Goal: Information Seeking & Learning: Learn about a topic

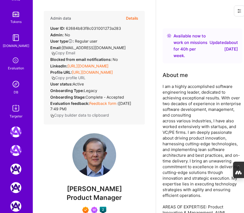
scroll to position [223, 0]
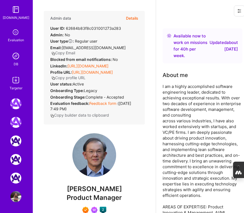
click at [15, 56] on img at bounding box center [15, 56] width 11 height 11
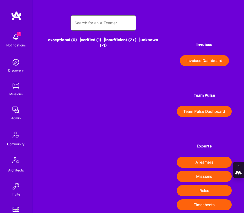
click at [89, 25] on input "text" at bounding box center [103, 22] width 57 height 13
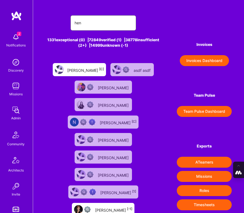
type input "[PERSON_NAME]"
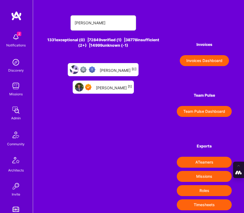
click at [110, 86] on div "[PERSON_NAME] [1]" at bounding box center [114, 87] width 36 height 6
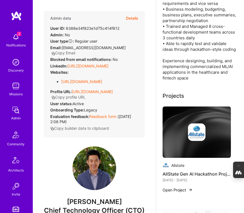
scroll to position [282, 0]
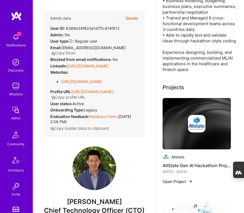
click at [183, 115] on div at bounding box center [196, 123] width 68 height 17
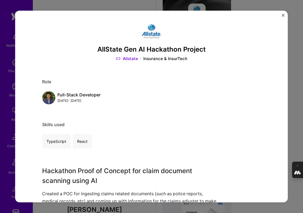
click at [282, 16] on img "Close" at bounding box center [283, 15] width 3 height 3
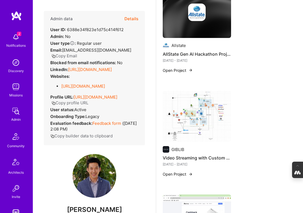
click at [198, 97] on img at bounding box center [196, 116] width 68 height 51
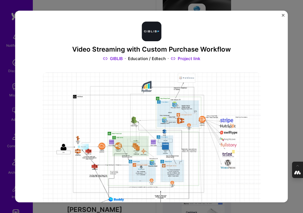
click at [290, 110] on div "Video Streaming with Custom Purchase Workflow GIBLIB Education / Edtech Project…" at bounding box center [151, 106] width 303 height 213
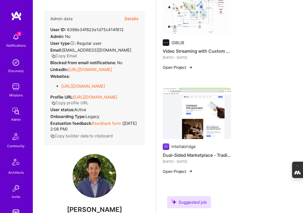
scroll to position [389, 0]
click at [201, 110] on img at bounding box center [196, 112] width 68 height 51
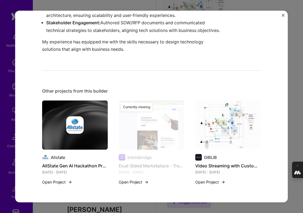
scroll to position [511, 0]
click at [291, 76] on div "Dual-Sided Marketplace - Trading, Lending, Cryptocurrency Purchasing Intellabri…" at bounding box center [151, 106] width 303 height 213
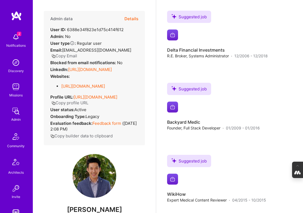
click at [132, 15] on button "Details" at bounding box center [131, 19] width 14 height 16
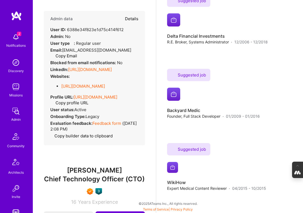
scroll to position [1072, 0]
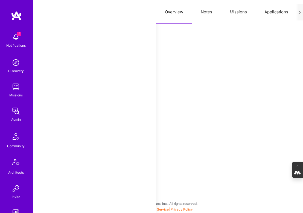
select select "Right Now"
select select "7"
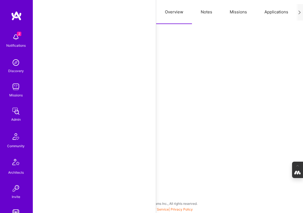
select select "US"
click at [205, 13] on button "Notes" at bounding box center [206, 12] width 29 height 24
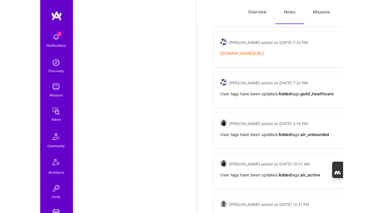
scroll to position [795, 0]
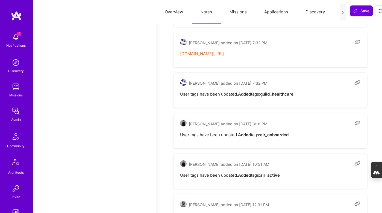
type textarea "x"
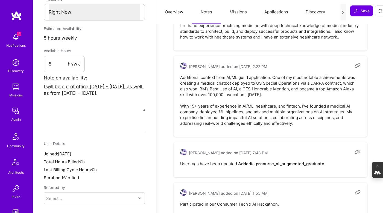
scroll to position [321, 0]
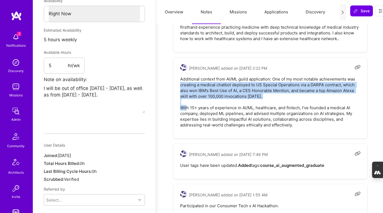
drag, startPoint x: 180, startPoint y: 73, endPoint x: 259, endPoint y: 83, distance: 79.2
click at [259, 83] on pre "Additional context from AI/ML guild application: One of my most notable achieve…" at bounding box center [270, 102] width 180 height 52
copy pre "creating a medical chatbot deployed to US Special Operations via a DARPA contra…"
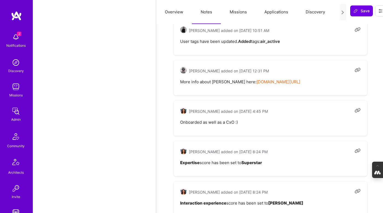
scroll to position [928, 0]
click at [291, 80] on link "[DOMAIN_NAME][URL]" at bounding box center [278, 82] width 44 height 5
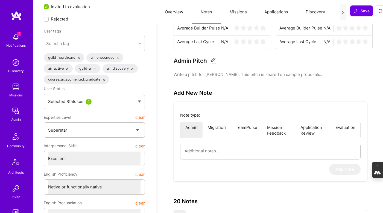
scroll to position [12, 0]
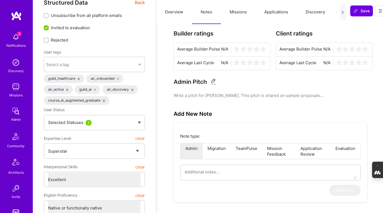
click at [239, 12] on button "Missions" at bounding box center [238, 12] width 35 height 24
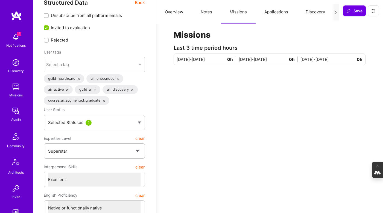
click at [279, 12] on button "Applications" at bounding box center [275, 12] width 41 height 24
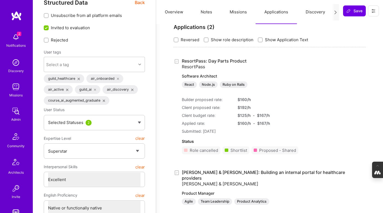
click at [241, 14] on button "Missions" at bounding box center [238, 12] width 35 height 24
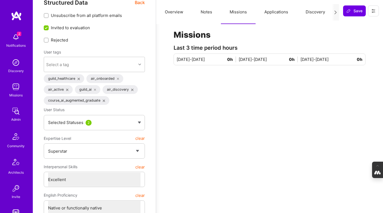
scroll to position [0, 0]
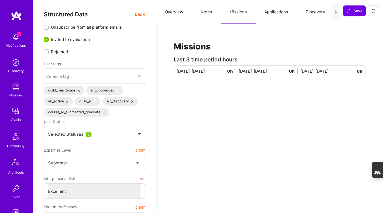
click at [273, 10] on button "Applications" at bounding box center [275, 12] width 41 height 24
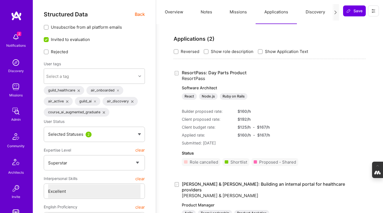
click at [173, 9] on button "Overview" at bounding box center [174, 12] width 36 height 24
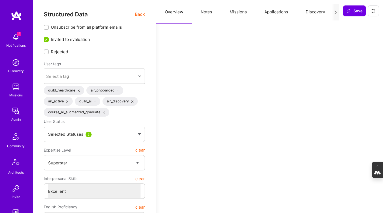
click at [140, 13] on span "Back" at bounding box center [140, 14] width 10 height 7
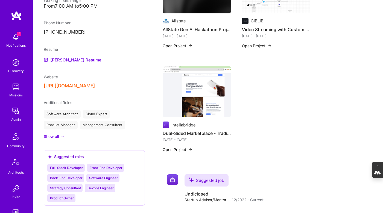
scroll to position [389, 0]
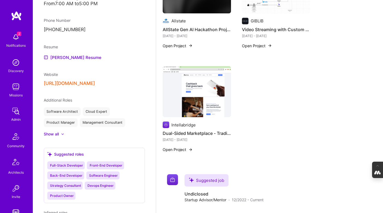
click at [90, 81] on button "[URL][DOMAIN_NAME]" at bounding box center [69, 84] width 51 height 6
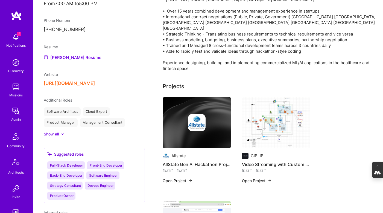
scroll to position [110, 0]
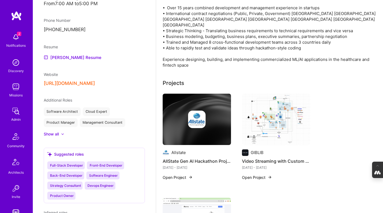
click at [267, 124] on img at bounding box center [276, 119] width 68 height 51
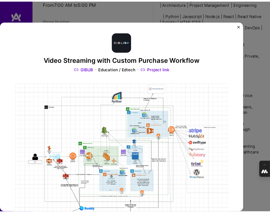
scroll to position [378, 0]
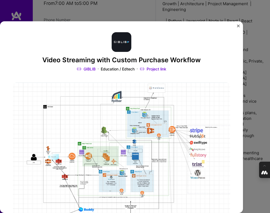
click at [237, 26] on div "Video Streaming with Custom Purchase Workflow GIBLIB Education / Edtech Project…" at bounding box center [121, 117] width 243 height 192
click at [238, 25] on img "Close" at bounding box center [238, 26] width 3 height 3
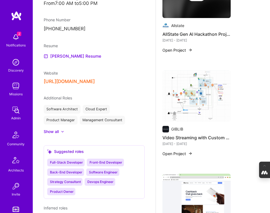
scroll to position [338, 0]
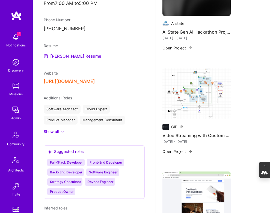
click at [183, 149] on button "Open Project" at bounding box center [177, 151] width 30 height 5
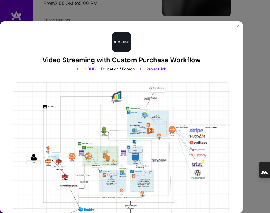
click at [151, 69] on link "Project link" at bounding box center [153, 68] width 26 height 5
click at [238, 26] on img "Close" at bounding box center [238, 26] width 3 height 3
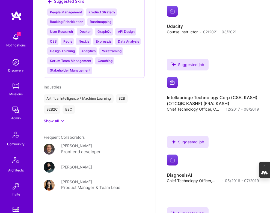
scroll to position [774, 0]
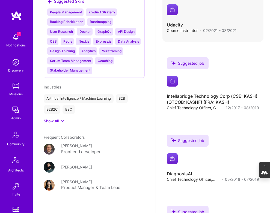
click at [174, 10] on div "Suggested job Suggested job Udacity Course Instructor · 02/2021 - 03/2021" at bounding box center [212, 12] width 101 height 60
click at [176, 22] on h4 "Udacity" at bounding box center [202, 25] width 70 height 6
click at [173, 4] on img at bounding box center [172, 9] width 11 height 11
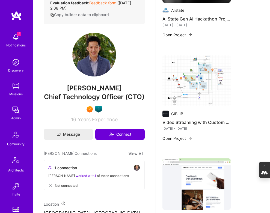
scroll to position [0, 0]
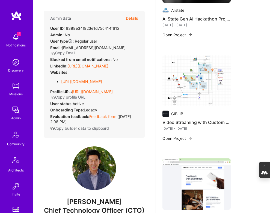
click at [90, 64] on link "[URL][DOMAIN_NAME]" at bounding box center [87, 66] width 41 height 5
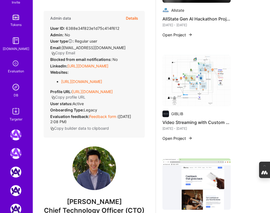
scroll to position [223, 0]
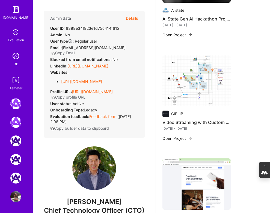
click at [18, 55] on img at bounding box center [15, 56] width 11 height 11
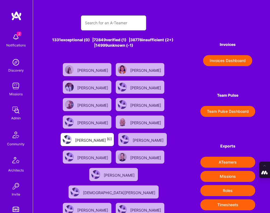
click at [94, 28] on input "text" at bounding box center [113, 22] width 57 height 13
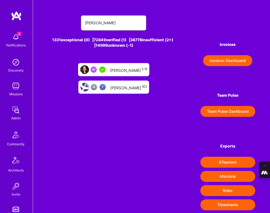
type input "[PERSON_NAME]"
click at [120, 67] on div "[PERSON_NAME] [-1]" at bounding box center [128, 70] width 37 height 6
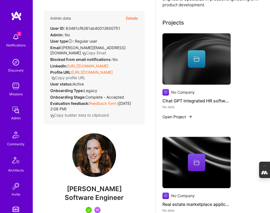
scroll to position [87, 0]
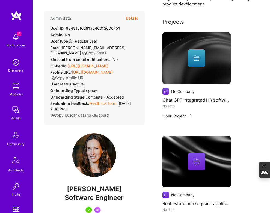
click at [179, 68] on img at bounding box center [196, 57] width 68 height 51
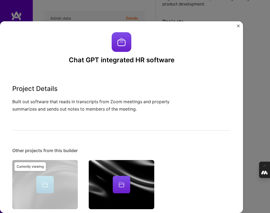
click at [237, 26] on img "Close" at bounding box center [238, 26] width 3 height 3
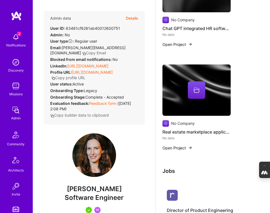
scroll to position [167, 0]
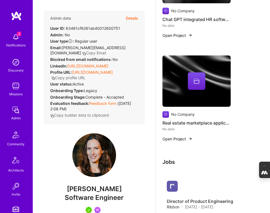
click at [188, 90] on img at bounding box center [196, 80] width 68 height 51
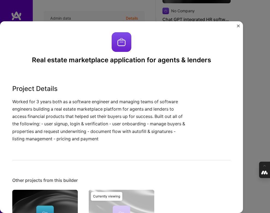
click at [265, 96] on div "Real estate marketplace application for agents & lenders Project Details Worked…" at bounding box center [135, 106] width 270 height 213
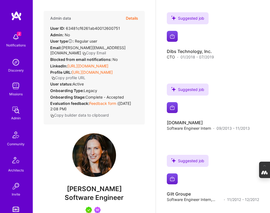
scroll to position [788, 0]
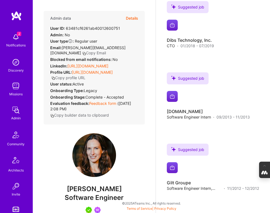
click at [131, 17] on button "Details" at bounding box center [132, 18] width 12 height 15
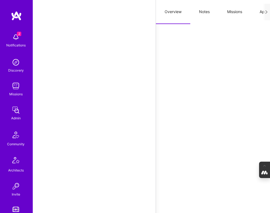
scroll to position [785, 0]
type textarea "x"
select select "Right Now"
select select "5"
select select "4"
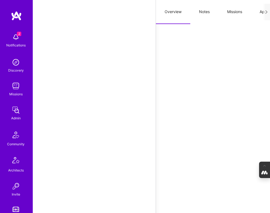
select select "7"
select select "US"
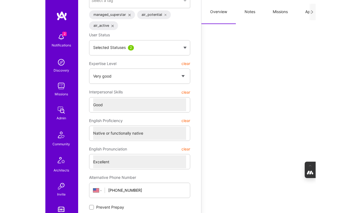
scroll to position [0, 0]
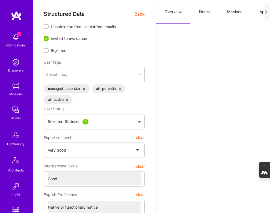
click at [203, 11] on button "Notes" at bounding box center [204, 12] width 28 height 24
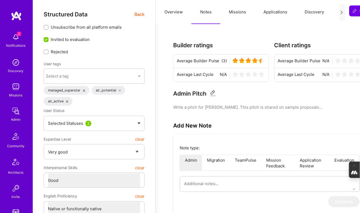
type textarea "x"
click at [240, 14] on button "Missions" at bounding box center [238, 12] width 35 height 24
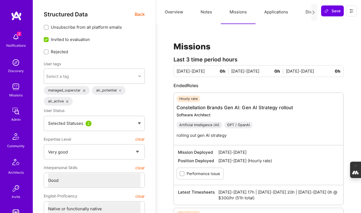
click at [141, 15] on span "Back" at bounding box center [140, 14] width 10 height 7
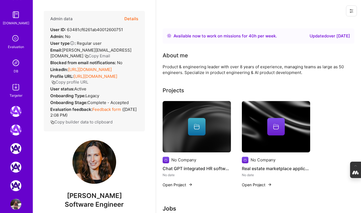
scroll to position [228, 0]
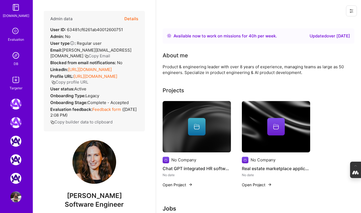
click at [14, 56] on img at bounding box center [15, 55] width 11 height 11
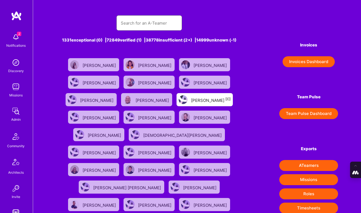
click at [155, 23] on input "text" at bounding box center [149, 23] width 57 height 14
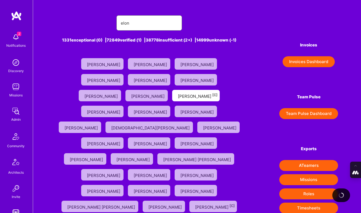
type input "[PERSON_NAME]"
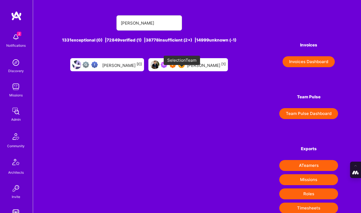
click at [179, 68] on img at bounding box center [181, 64] width 7 height 7
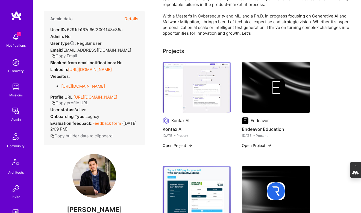
scroll to position [81, 0]
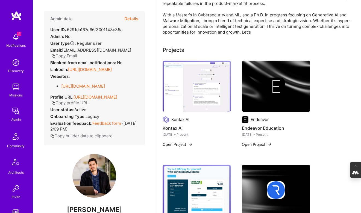
click at [196, 98] on img at bounding box center [196, 86] width 68 height 51
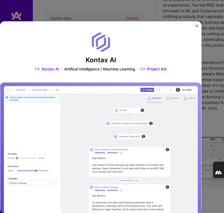
click at [196, 26] on img "Close" at bounding box center [196, 26] width 3 height 3
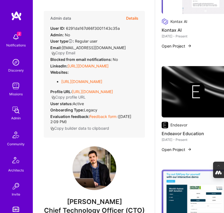
scroll to position [257, 1]
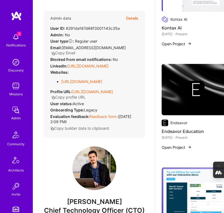
click at [180, 98] on div at bounding box center [195, 89] width 68 height 17
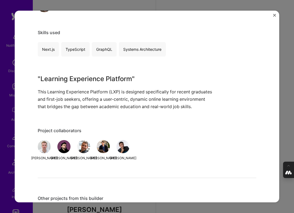
scroll to position [102, 0]
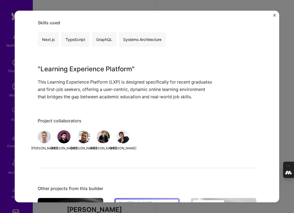
click at [285, 68] on div "Endeavor Education Endeavor Education / Edtech Project link Role Full-Stack Dev…" at bounding box center [147, 106] width 294 height 213
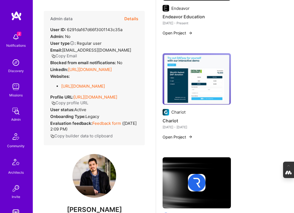
scroll to position [320, 0]
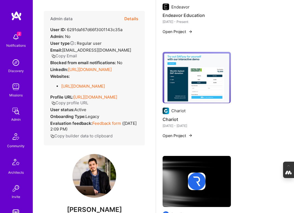
click at [187, 81] on img at bounding box center [196, 77] width 68 height 51
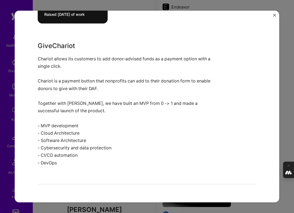
scroll to position [363, 0]
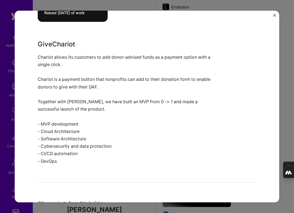
click at [289, 112] on div "Chariot Chariot Financial Services / Fintech Project link Role Interim CTO / So…" at bounding box center [147, 106] width 294 height 213
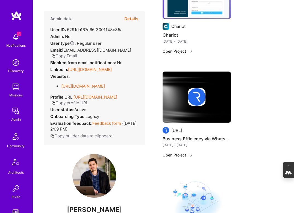
scroll to position [408, 0]
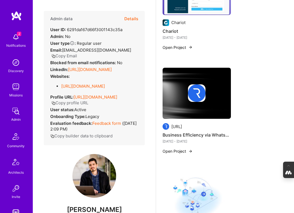
click at [217, 113] on img at bounding box center [196, 93] width 68 height 51
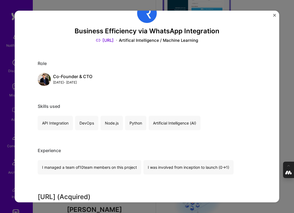
scroll to position [20, 0]
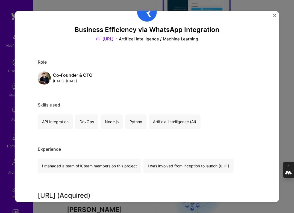
click at [273, 15] on img "Close" at bounding box center [274, 15] width 3 height 3
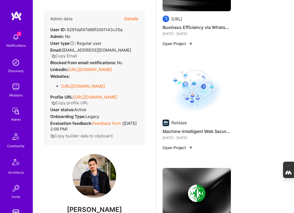
scroll to position [517, 0]
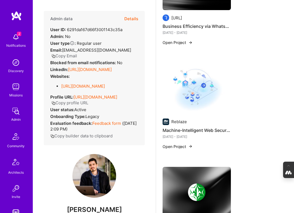
click at [181, 102] on img at bounding box center [196, 88] width 68 height 51
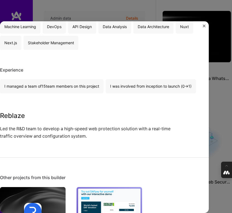
scroll to position [301, 0]
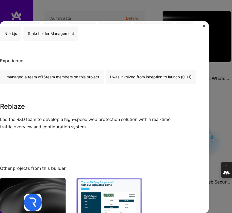
click at [217, 99] on div "Machine-Intelligent Web Security Platform Reblaze Cybersecurity, Artifical Inte…" at bounding box center [116, 106] width 232 height 213
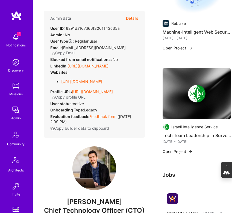
scroll to position [671, 0]
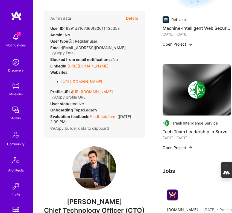
click at [178, 88] on div at bounding box center [196, 89] width 68 height 17
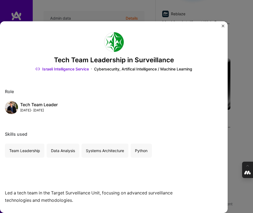
click at [240, 108] on div "Tech Team Leadership in Surveillance Israeli Intelligence Service Cybersecurity…" at bounding box center [126, 106] width 253 height 213
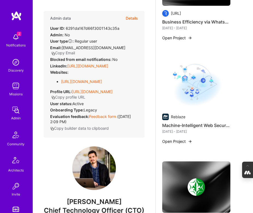
scroll to position [560, 0]
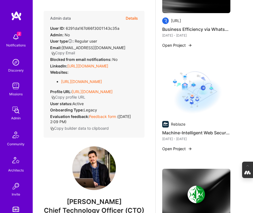
click at [130, 16] on button "Details" at bounding box center [132, 18] width 12 height 15
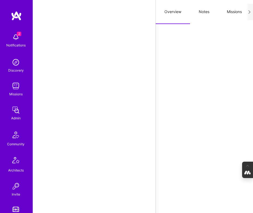
click at [206, 10] on button "Notes" at bounding box center [204, 12] width 28 height 24
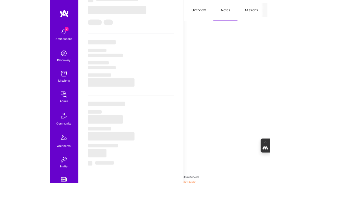
scroll to position [176, 0]
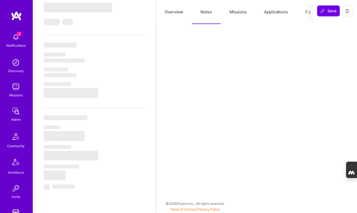
type textarea "x"
select select "Not Available"
select select "1 Month"
select select "7"
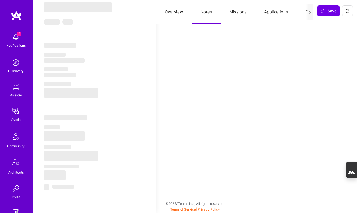
select select "7"
select select "CH"
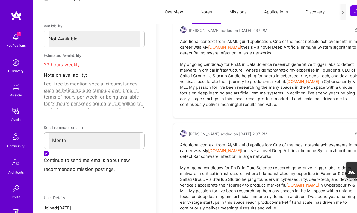
scroll to position [0, 0]
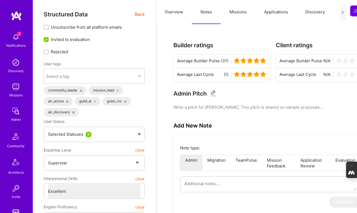
click at [138, 12] on span "Back" at bounding box center [140, 14] width 10 height 7
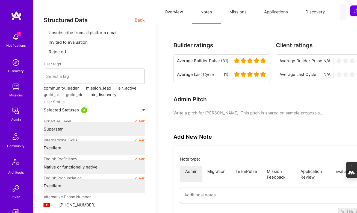
type textarea "x"
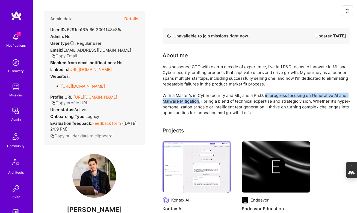
drag, startPoint x: 266, startPoint y: 95, endPoint x: 199, endPoint y: 102, distance: 67.0
click at [199, 102] on div "As a seasoned CTO with over a decade of experience, I've led R&D teams to innov…" at bounding box center [256, 90] width 188 height 52
copy div "in progress focusing on Generative AI and Malware Mitigation"
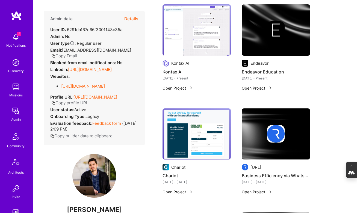
scroll to position [145, 0]
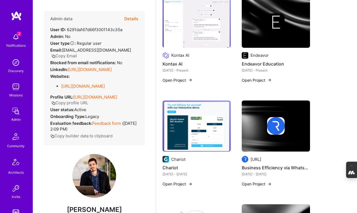
click at [166, 159] on img at bounding box center [165, 159] width 7 height 7
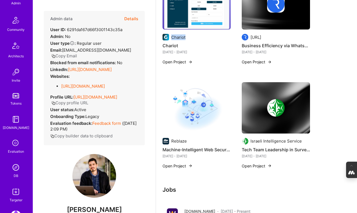
scroll to position [121, 0]
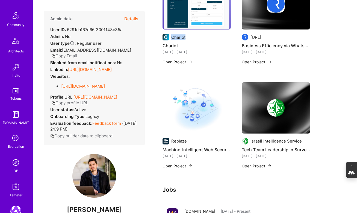
click at [14, 165] on img at bounding box center [15, 162] width 11 height 11
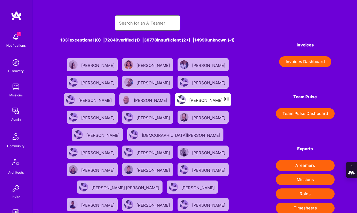
click at [131, 23] on input "text" at bounding box center [147, 23] width 57 height 14
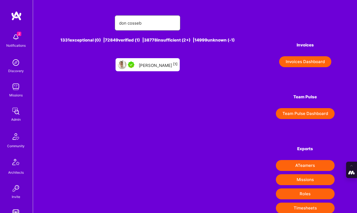
type input "don cosseb"
click at [151, 68] on div "[PERSON_NAME] [1]" at bounding box center [158, 64] width 39 height 7
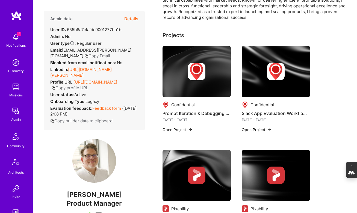
scroll to position [150, 0]
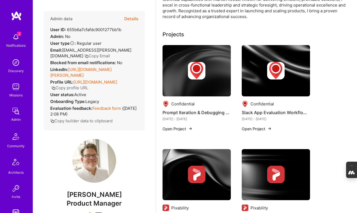
click at [194, 86] on img at bounding box center [196, 70] width 68 height 51
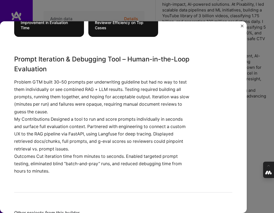
scroll to position [245, 0]
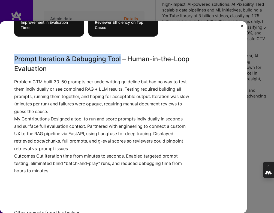
drag, startPoint x: 122, startPoint y: 59, endPoint x: 14, endPoint y: 56, distance: 108.5
click at [14, 56] on div "Prompt Iteration & Debugging Tool – Human-in-the-Loop Evaluation Confidential I…" at bounding box center [123, 117] width 247 height 192
copy h3 "Prompt Iteration & Debugging Tool"
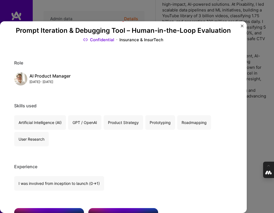
scroll to position [0, 0]
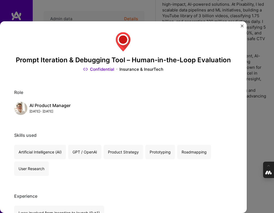
click at [241, 25] on img "Close" at bounding box center [242, 26] width 3 height 3
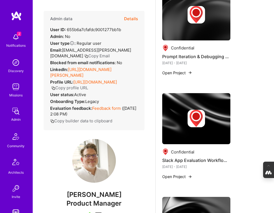
scroll to position [294, 0]
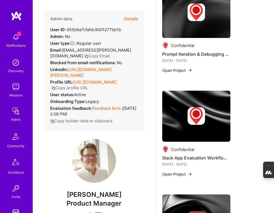
click at [188, 122] on div at bounding box center [196, 115] width 68 height 17
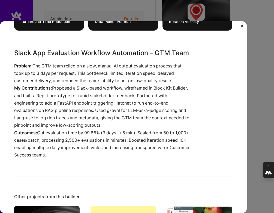
scroll to position [268, 0]
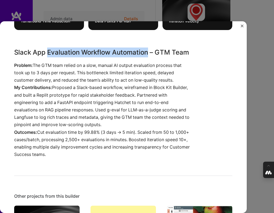
drag, startPoint x: 48, startPoint y: 54, endPoint x: 149, endPoint y: 54, distance: 100.5
click at [149, 54] on h3 "Slack App Evaluation Workflow Automation – GTM Team" at bounding box center [103, 53] width 178 height 10
copy h3 "Evaluation Workflow Automation"
click at [242, 25] on img "Close" at bounding box center [242, 26] width 3 height 3
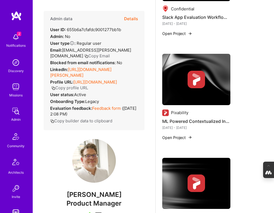
scroll to position [436, 0]
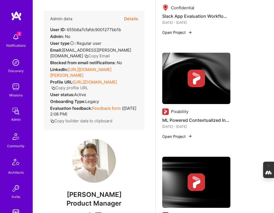
click at [186, 91] on img at bounding box center [196, 78] width 68 height 51
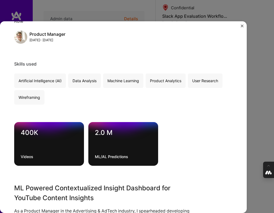
scroll to position [90, 0]
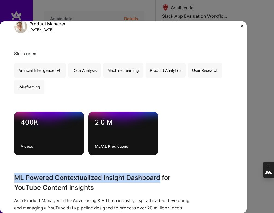
drag, startPoint x: 15, startPoint y: 176, endPoint x: 161, endPoint y: 176, distance: 145.3
click at [161, 176] on h3 "ML Powered Contextualized Insight Dashboard for YouTube Content Insights" at bounding box center [103, 183] width 178 height 20
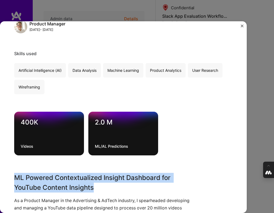
drag, startPoint x: 97, startPoint y: 187, endPoint x: 13, endPoint y: 175, distance: 84.2
click at [13, 175] on div "ML Powered Contextualized Insight Dashboard for YouTube Content Insights Pixabi…" at bounding box center [123, 117] width 247 height 192
copy h3 "ML Powered Contextualized Insight Dashboard for YouTube Content Insights"
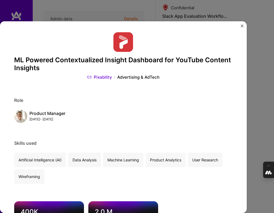
click at [255, 75] on div "ML Powered Contextualized Insight Dashboard for YouTube Content Insights Pixabi…" at bounding box center [137, 106] width 274 height 213
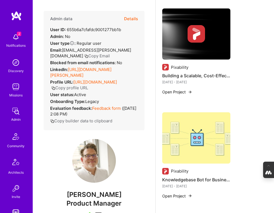
scroll to position [578, 0]
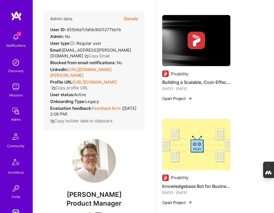
click at [185, 55] on img at bounding box center [196, 40] width 68 height 51
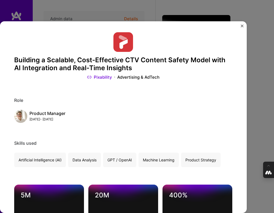
click at [242, 25] on img "Close" at bounding box center [242, 26] width 3 height 3
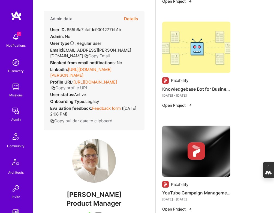
scroll to position [677, 0]
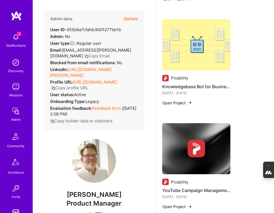
click at [185, 50] on img at bounding box center [196, 44] width 68 height 51
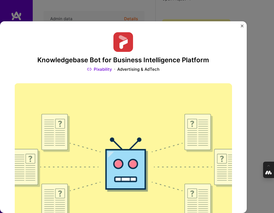
click at [242, 25] on img "Close" at bounding box center [242, 26] width 3 height 3
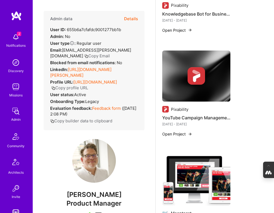
scroll to position [750, 0]
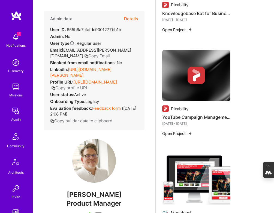
click at [184, 84] on img at bounding box center [196, 75] width 68 height 51
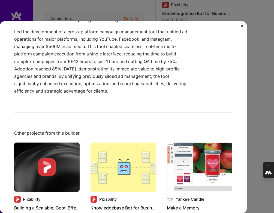
scroll to position [269, 0]
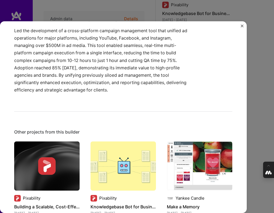
click at [260, 86] on div "YouTube Campaign Management Tool Development Pixability Advertising & AdTech Ro…" at bounding box center [137, 106] width 274 height 213
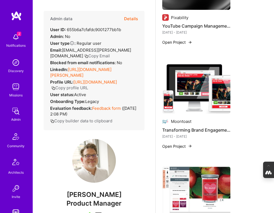
scroll to position [843, 0]
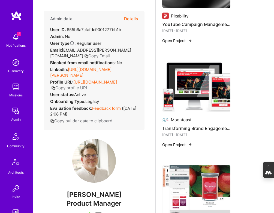
click at [187, 93] on img at bounding box center [196, 86] width 68 height 51
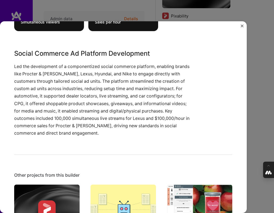
scroll to position [391, 0]
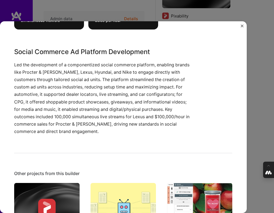
click at [264, 109] on div "Transforming Brand Engagement: A Scalable, Customizable Social Commerce Platfor…" at bounding box center [137, 106] width 274 height 213
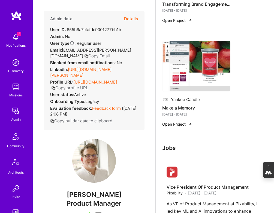
scroll to position [971, 0]
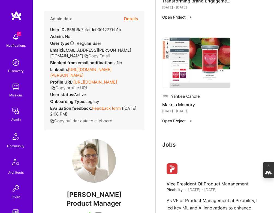
click at [188, 70] on img at bounding box center [196, 62] width 68 height 51
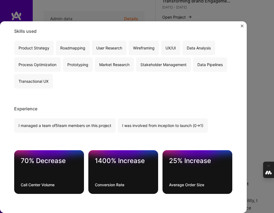
scroll to position [278, 0]
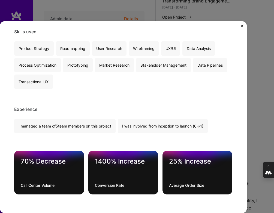
click at [263, 103] on div "Make a Memory Yankee Candle B2C Role Lead [DATE] - [DATE] Skills used Product S…" at bounding box center [137, 106] width 274 height 213
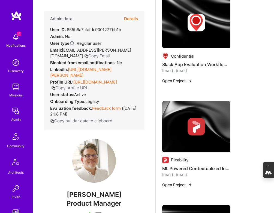
scroll to position [392, 0]
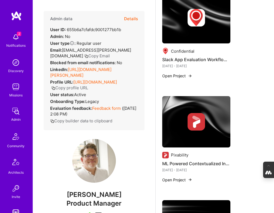
click at [165, 155] on img at bounding box center [165, 155] width 7 height 7
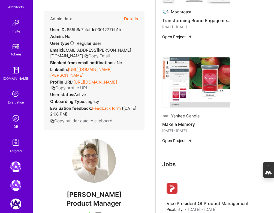
scroll to position [191, 0]
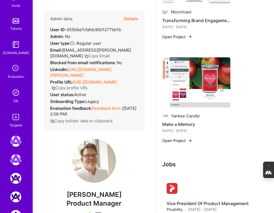
click at [15, 95] on img at bounding box center [15, 92] width 11 height 11
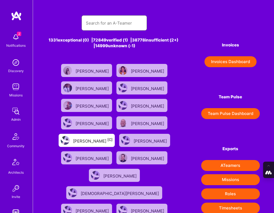
click at [126, 19] on input "text" at bounding box center [114, 23] width 57 height 14
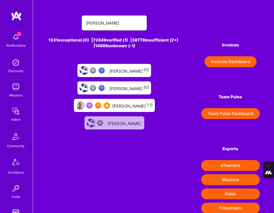
type input "[PERSON_NAME]"
click at [113, 102] on div "[PERSON_NAME] [-1]" at bounding box center [133, 105] width 40 height 7
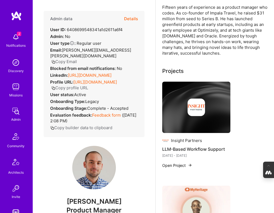
scroll to position [66, 0]
click at [178, 106] on div at bounding box center [196, 106] width 68 height 17
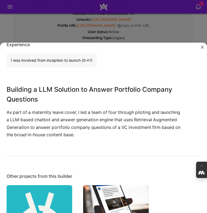
scroll to position [168, 0]
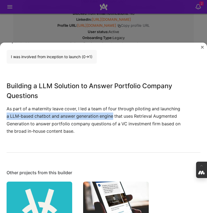
drag, startPoint x: 6, startPoint y: 116, endPoint x: 114, endPoint y: 115, distance: 107.9
click at [114, 115] on p "As part of a maternity leave cover, I led a team of four through piloting and l…" at bounding box center [96, 120] width 178 height 30
copy p "a LLM-based chatbot and answer generation engine"
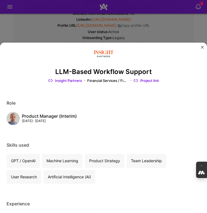
scroll to position [0, 0]
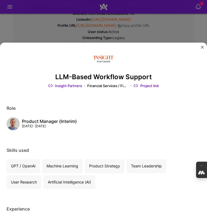
click at [202, 47] on img "Close" at bounding box center [202, 47] width 3 height 3
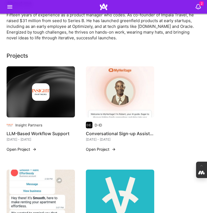
scroll to position [750, 0]
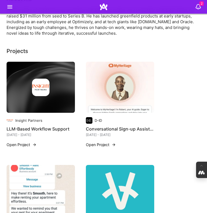
click at [113, 94] on img at bounding box center [120, 87] width 68 height 51
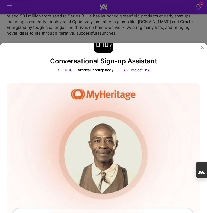
scroll to position [14, 0]
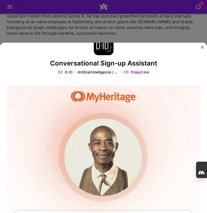
click at [146, 37] on div "Conversational Sign-up Assistant D-ID Artifical Intelligence / Machine Learning…" at bounding box center [103, 106] width 207 height 213
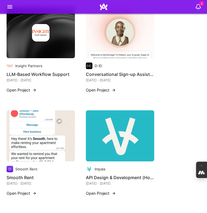
scroll to position [823, 0]
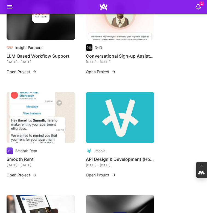
click at [33, 111] on img at bounding box center [41, 117] width 68 height 51
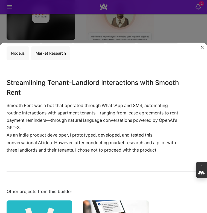
scroll to position [289, 0]
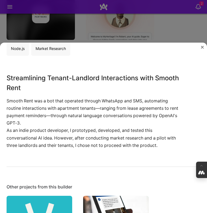
click at [202, 46] on img "Close" at bounding box center [202, 47] width 3 height 3
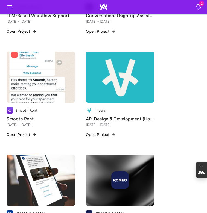
scroll to position [868, 0]
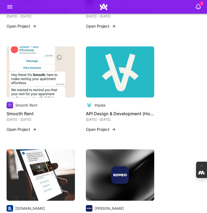
click at [112, 66] on img at bounding box center [120, 71] width 68 height 51
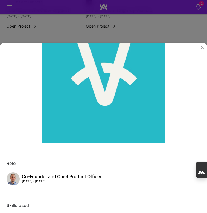
scroll to position [13, 0]
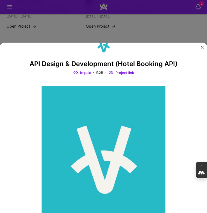
click at [201, 47] on img "Close" at bounding box center [202, 47] width 3 height 3
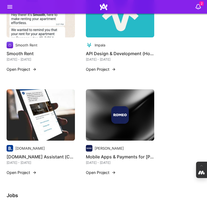
scroll to position [932, 0]
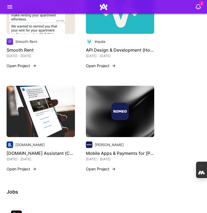
click at [39, 117] on img at bounding box center [41, 111] width 68 height 51
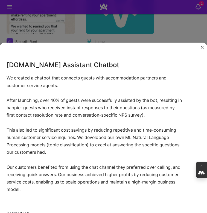
scroll to position [489, 0]
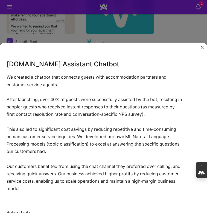
click at [202, 46] on img "Close" at bounding box center [202, 47] width 3 height 3
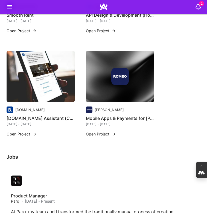
scroll to position [968, 0]
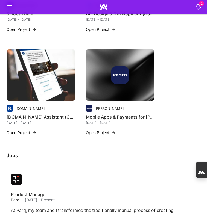
click at [115, 87] on img at bounding box center [120, 74] width 68 height 51
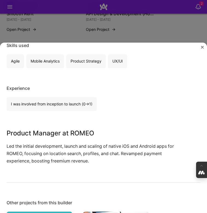
scroll to position [105, 0]
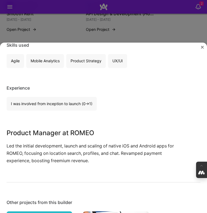
click at [201, 48] on img "Close" at bounding box center [202, 47] width 3 height 3
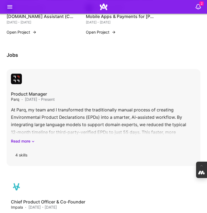
scroll to position [1076, 0]
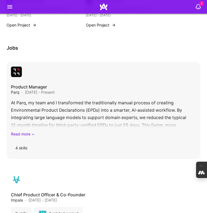
click at [26, 134] on link "Read more" at bounding box center [103, 134] width 185 height 6
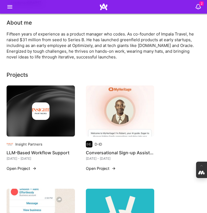
scroll to position [725, 0]
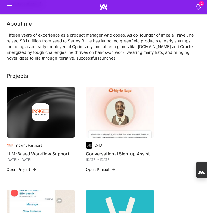
click at [44, 117] on img at bounding box center [40, 111] width 17 height 17
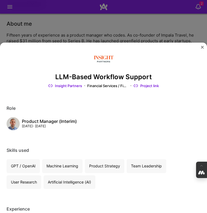
click at [74, 85] on link "Insight Partners" at bounding box center [65, 85] width 34 height 5
click at [202, 46] on img "Close" at bounding box center [202, 47] width 3 height 3
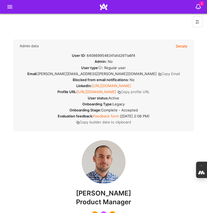
click at [107, 86] on link "[URL][DOMAIN_NAME]" at bounding box center [111, 86] width 39 height 4
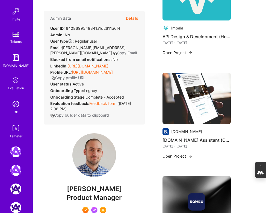
scroll to position [223, 0]
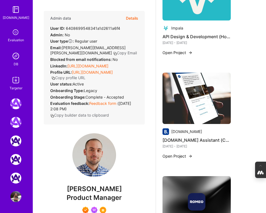
click at [17, 57] on img at bounding box center [15, 56] width 11 height 11
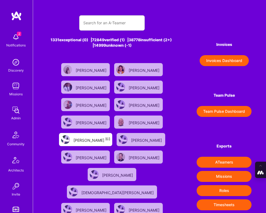
click at [104, 16] on div at bounding box center [112, 22] width 66 height 15
type input "[PERSON_NAME]"
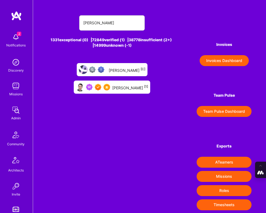
click at [121, 87] on div "[PERSON_NAME] [1]" at bounding box center [130, 87] width 36 height 6
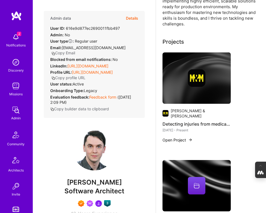
scroll to position [125, 0]
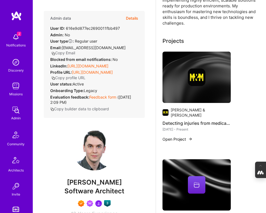
click at [176, 79] on div at bounding box center [196, 77] width 68 height 17
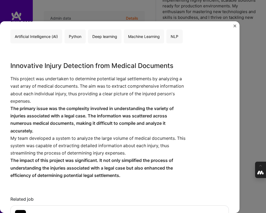
scroll to position [114, 0]
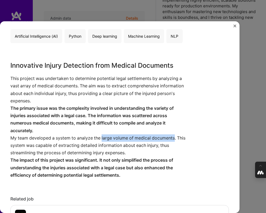
drag, startPoint x: 103, startPoint y: 138, endPoint x: 175, endPoint y: 139, distance: 72.4
click at [175, 139] on p "My team developed a system to analyze the large volume of medical documents. Th…" at bounding box center [99, 145] width 178 height 22
copy p "large volume of medical documents"
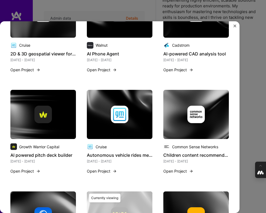
scroll to position [413, 0]
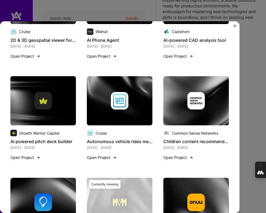
click at [235, 26] on img "Close" at bounding box center [234, 26] width 3 height 3
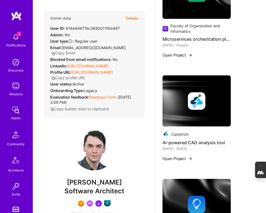
scroll to position [428, 0]
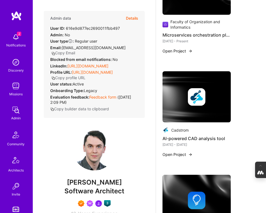
click at [183, 90] on div at bounding box center [196, 96] width 68 height 17
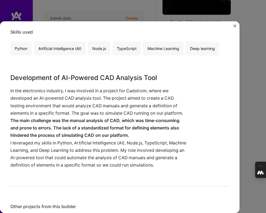
scroll to position [101, 0]
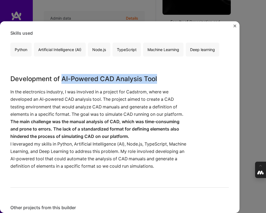
drag, startPoint x: 158, startPoint y: 79, endPoint x: 63, endPoint y: 79, distance: 95.6
click at [63, 79] on h3 "Development of AI-Powered CAD Analysis Tool" at bounding box center [99, 79] width 178 height 10
copy h3 "AI-Powered CAD Analysis Tool"
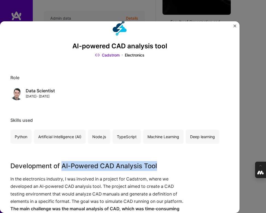
scroll to position [0, 0]
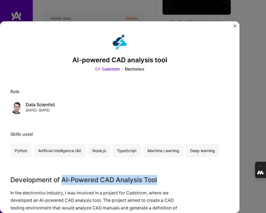
click at [234, 26] on img "Close" at bounding box center [234, 26] width 3 height 3
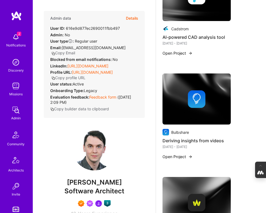
scroll to position [541, 0]
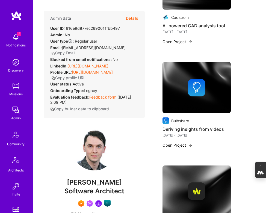
click at [169, 84] on div at bounding box center [196, 87] width 68 height 17
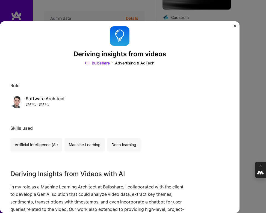
scroll to position [5, 0]
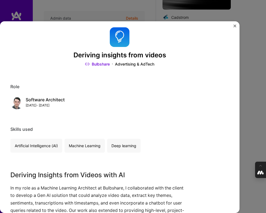
click at [254, 82] on div "Deriving insights from videos Bulbshare Advertising & AdTech Role Software Arch…" at bounding box center [133, 106] width 266 height 213
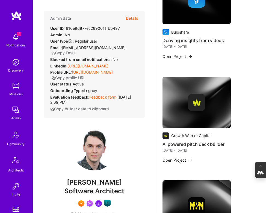
scroll to position [631, 0]
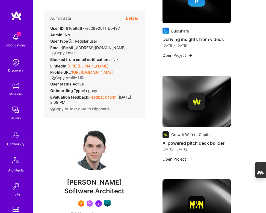
click at [194, 93] on img at bounding box center [196, 101] width 17 height 17
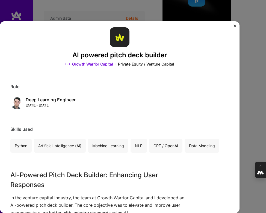
scroll to position [9, 0]
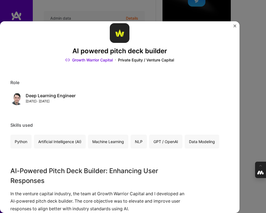
click at [235, 25] on img "Close" at bounding box center [234, 26] width 3 height 3
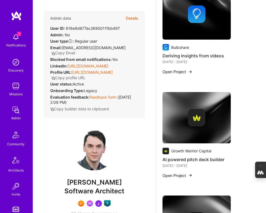
scroll to position [617, 0]
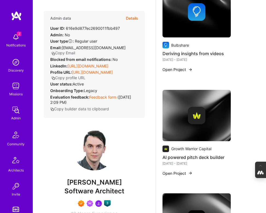
click at [182, 107] on div at bounding box center [196, 115] width 68 height 17
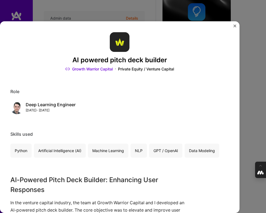
click at [233, 26] on div "AI powered pitch deck builder Growth Warrior Capital Private Equity / Venture C…" at bounding box center [119, 117] width 239 height 192
click at [235, 26] on img "Close" at bounding box center [234, 26] width 3 height 3
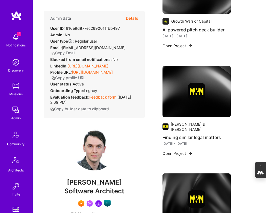
scroll to position [765, 0]
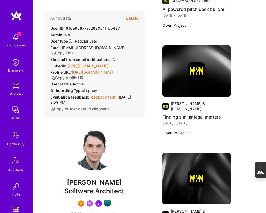
click at [191, 74] on img at bounding box center [196, 70] width 68 height 51
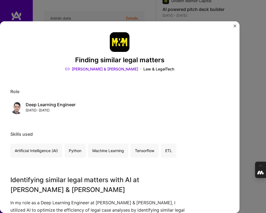
click at [234, 25] on img "Close" at bounding box center [234, 26] width 3 height 3
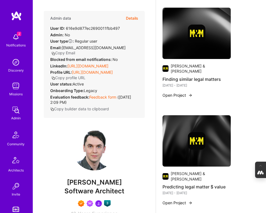
scroll to position [803, 0]
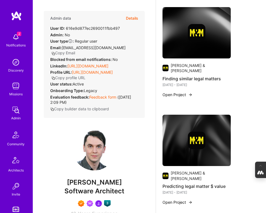
click at [187, 132] on div at bounding box center [196, 140] width 68 height 17
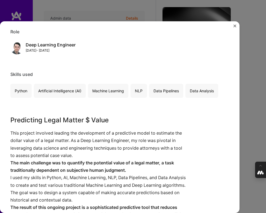
scroll to position [61, 0]
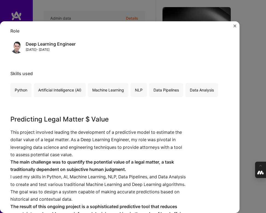
click at [236, 26] on img "Close" at bounding box center [234, 26] width 3 height 3
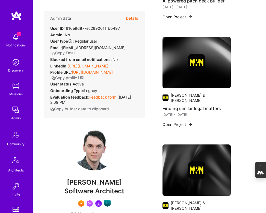
scroll to position [768, 0]
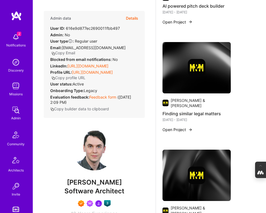
click at [189, 59] on img at bounding box center [196, 67] width 17 height 17
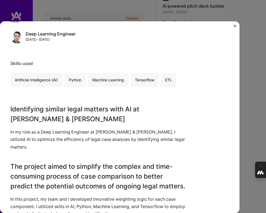
scroll to position [72, 0]
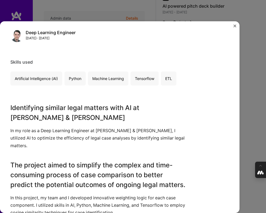
click at [234, 25] on img "Close" at bounding box center [234, 26] width 3 height 3
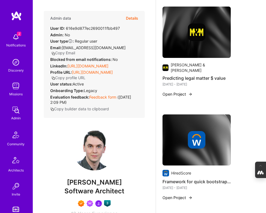
scroll to position [905, 0]
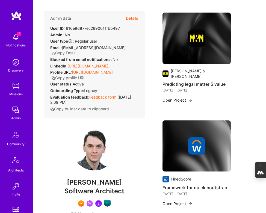
click at [187, 41] on img at bounding box center [196, 38] width 68 height 51
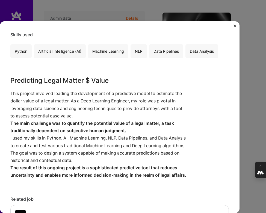
scroll to position [121, 0]
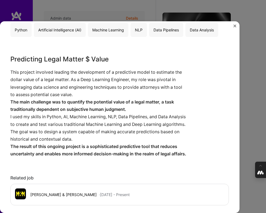
click at [250, 83] on div "Predicting legal matter $ value [PERSON_NAME] & [PERSON_NAME] Law & LegalTech R…" at bounding box center [133, 106] width 266 height 213
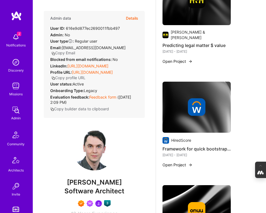
scroll to position [948, 0]
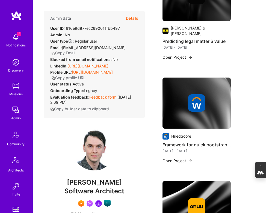
click at [211, 94] on div at bounding box center [196, 102] width 68 height 17
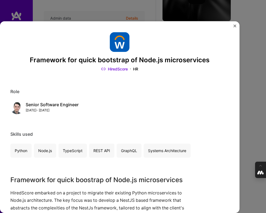
click at [251, 105] on div "Framework for quick bootstrap of Node.js microservices HiredScore HR Role Senio…" at bounding box center [133, 106] width 266 height 213
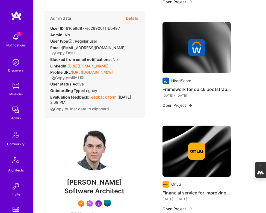
scroll to position [1004, 0]
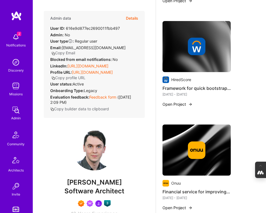
click at [221, 141] on div at bounding box center [196, 149] width 68 height 17
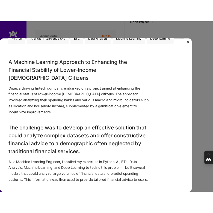
scroll to position [138, 0]
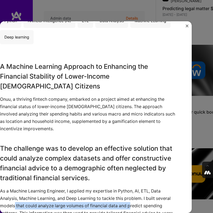
drag, startPoint x: 15, startPoint y: 196, endPoint x: 132, endPoint y: 193, distance: 116.9
click at [132, 193] on p "As a Machine Learning Engineer, I applied my expertise in Python, AI, ETL, Data…" at bounding box center [89, 202] width 178 height 30
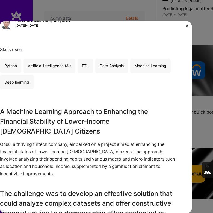
scroll to position [0, 0]
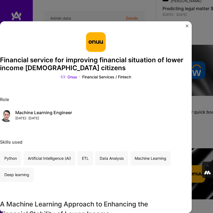
click at [187, 26] on img "Close" at bounding box center [187, 26] width 3 height 3
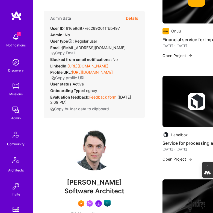
scroll to position [1181, 0]
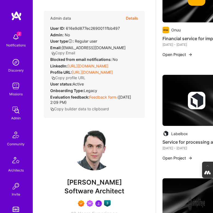
click at [182, 103] on img at bounding box center [196, 100] width 68 height 51
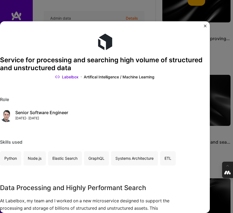
click at [206, 23] on div "Service for processing and searching high volume of structured and unstructured…" at bounding box center [105, 117] width 210 height 192
click at [205, 26] on img "Close" at bounding box center [205, 26] width 3 height 3
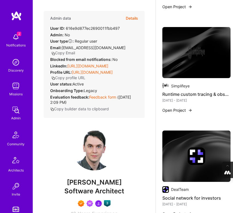
scroll to position [1333, 0]
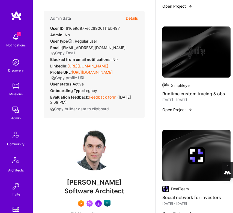
click at [189, 48] on img at bounding box center [196, 51] width 17 height 17
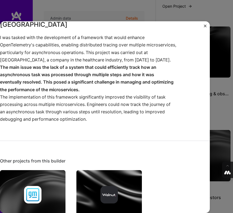
scroll to position [173, 0]
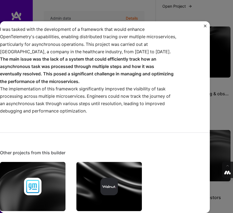
click at [224, 107] on div "Runtime custom tracing & observability Simplifeye Healthcare Role Software Engi…" at bounding box center [116, 106] width 233 height 213
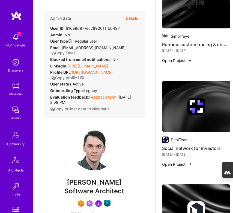
scroll to position [1382, 1]
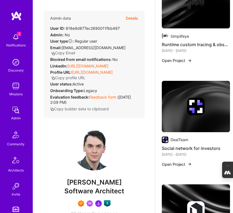
click at [192, 105] on img at bounding box center [195, 106] width 17 height 17
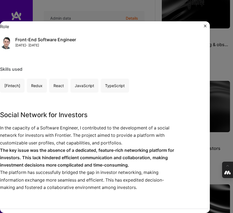
scroll to position [67, 0]
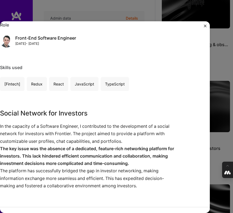
click at [224, 107] on div "Social network for investors DealTeam Financial Services / Fintech Role Front-E…" at bounding box center [116, 106] width 233 height 213
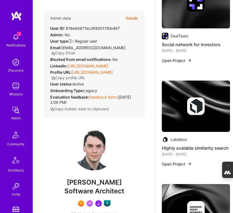
scroll to position [1485, 0]
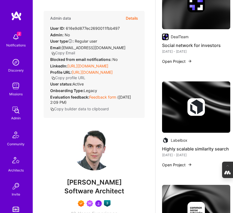
click at [188, 106] on img at bounding box center [196, 106] width 17 height 17
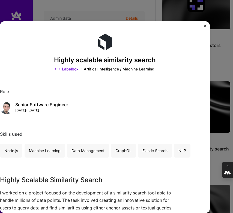
click at [226, 107] on div "Highly scalable similarity search Labelbox Artifical Intelligence / Machine Lea…" at bounding box center [116, 106] width 233 height 213
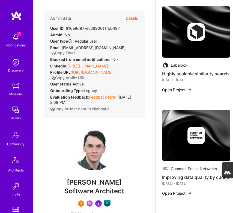
scroll to position [1566, 0]
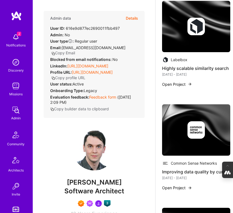
click at [202, 121] on img at bounding box center [196, 129] width 17 height 17
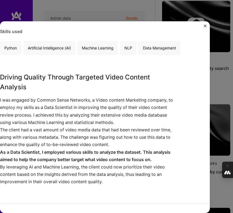
scroll to position [103, 0]
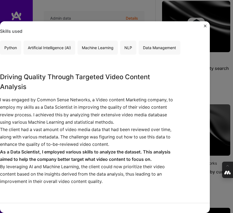
click at [227, 87] on div "Improving data quality by curating search Common Sense Networks Marketing Role …" at bounding box center [116, 106] width 233 height 213
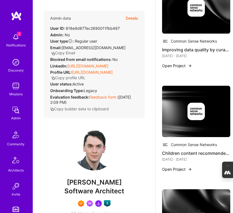
scroll to position [1694, 0]
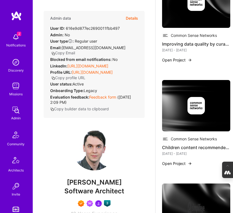
click at [188, 99] on img at bounding box center [196, 105] width 17 height 17
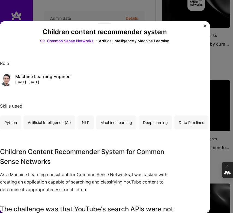
scroll to position [30, 0]
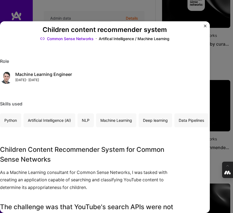
click at [205, 25] on img "Close" at bounding box center [205, 26] width 3 height 3
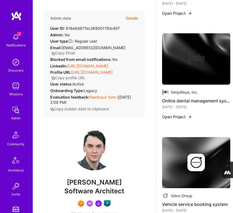
scroll to position [1844, 0]
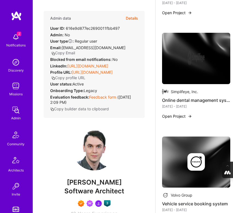
click at [181, 50] on div at bounding box center [196, 58] width 68 height 17
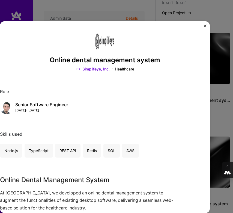
click at [212, 93] on div "Online dental management system Simplifeye, Inc. Healthcare Role Senior Softwar…" at bounding box center [116, 106] width 233 height 213
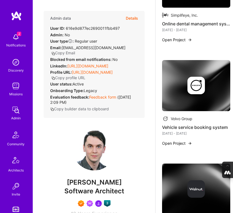
scroll to position [1928, 0]
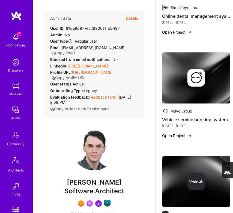
click at [188, 76] on img at bounding box center [196, 77] width 17 height 17
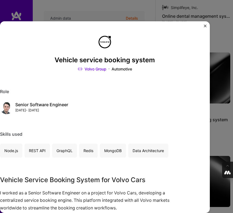
click at [226, 102] on div "Vehicle service booking system Volvo Group Automotive Role Senior Software Engi…" at bounding box center [116, 106] width 233 height 213
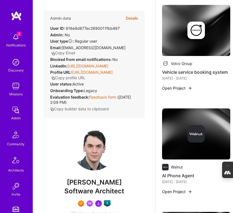
scroll to position [1984, 0]
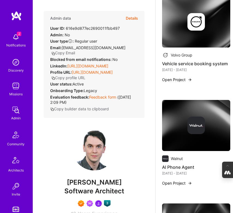
click at [216, 120] on div at bounding box center [196, 125] width 68 height 17
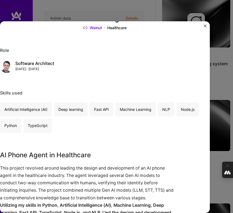
scroll to position [37, 0]
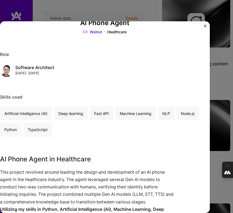
click at [205, 25] on img "Close" at bounding box center [205, 26] width 3 height 3
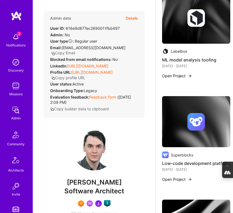
scroll to position [2197, 0]
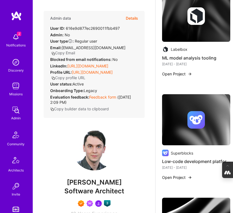
click at [177, 119] on div at bounding box center [196, 119] width 68 height 17
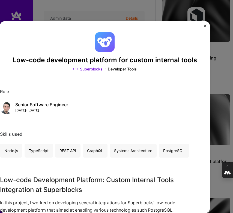
click at [218, 97] on div "Low-code development platform for custom internal tools Superblocks Developer T…" at bounding box center [116, 106] width 233 height 213
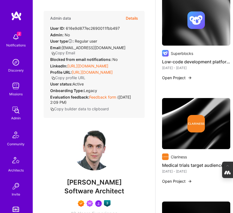
scroll to position [2320, 0]
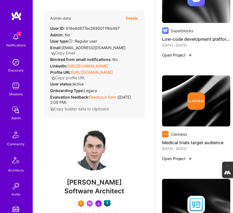
click at [184, 92] on div at bounding box center [196, 100] width 68 height 17
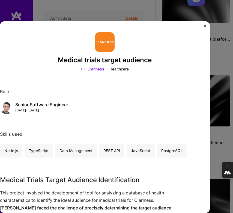
click at [222, 97] on div "Medical trials target audience Clariness Healthcare Role Senior Software Engine…" at bounding box center [116, 106] width 233 height 213
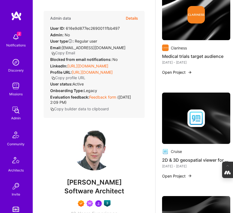
scroll to position [2409, 0]
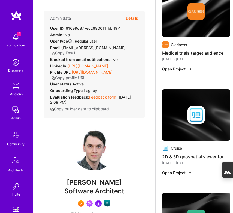
click at [211, 96] on img at bounding box center [196, 114] width 68 height 51
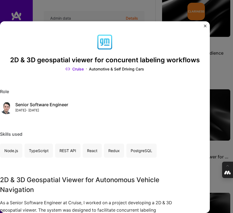
click at [220, 118] on div "2D & 3D geospatial viewer for concurent labeling workflows Cruise Automotive & …" at bounding box center [116, 106] width 233 height 213
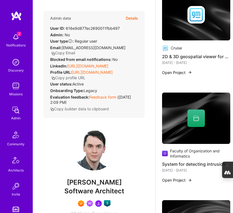
scroll to position [2515, 0]
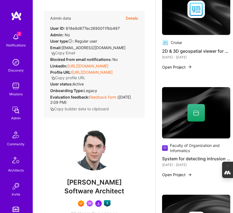
click at [206, 104] on div at bounding box center [196, 112] width 68 height 17
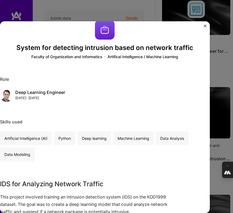
scroll to position [16, 0]
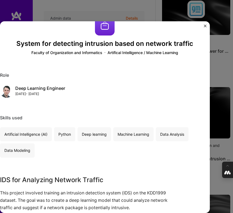
click at [222, 69] on div "System for detecting intrusion based on network traffic Faculty of Organization…" at bounding box center [116, 106] width 233 height 213
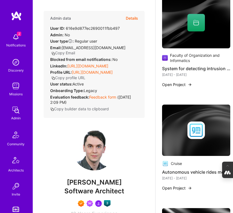
scroll to position [2611, 0]
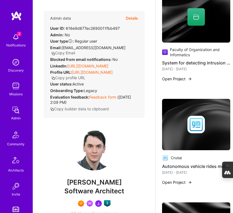
click at [175, 121] on div at bounding box center [196, 124] width 68 height 17
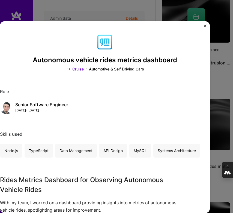
click at [220, 80] on div "Autonomous vehicle rides metrics dashboard Cruise Automotive & Self Driving Car…" at bounding box center [116, 106] width 233 height 213
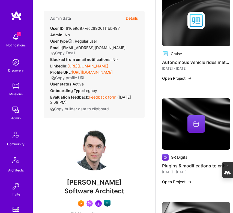
scroll to position [2717, 0]
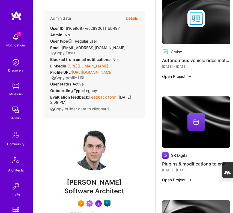
click at [214, 123] on div at bounding box center [196, 121] width 68 height 17
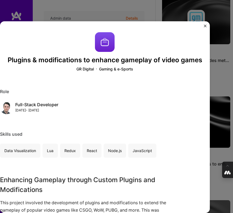
click at [221, 77] on div "Plugins & modifications to enhance gameplay of video games GR Digital Gaming & …" at bounding box center [116, 106] width 233 height 213
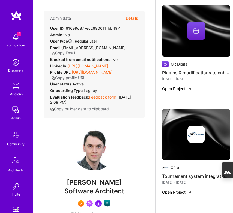
scroll to position [2822, 0]
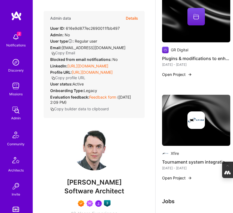
click at [196, 116] on img at bounding box center [196, 119] width 17 height 17
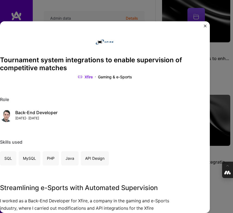
click at [217, 95] on div "Tournament system integrations to enable supervision of competitive matches Xfi…" at bounding box center [116, 106] width 233 height 213
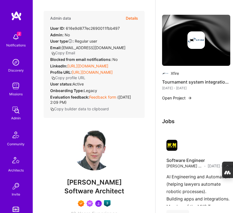
scroll to position [2920, 0]
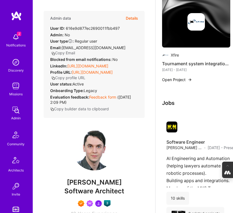
click at [131, 17] on button "Details" at bounding box center [132, 18] width 12 height 15
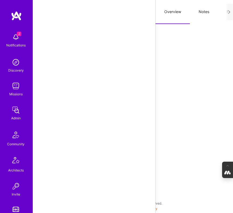
scroll to position [1072, 0]
click at [202, 10] on button "Notes" at bounding box center [204, 12] width 28 height 24
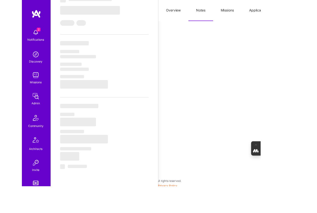
scroll to position [176, 0]
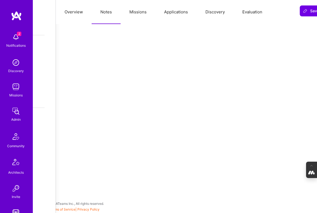
type textarea "x"
select select "Not Available"
select select "1 Month"
select select "7"
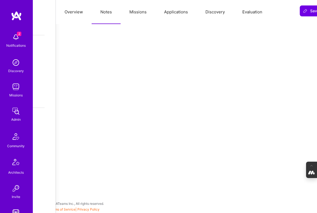
select select "7"
select select "6"
select select "US"
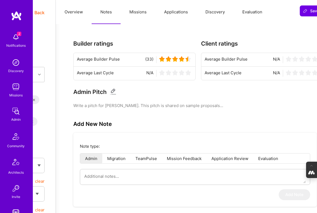
scroll to position [0, 100]
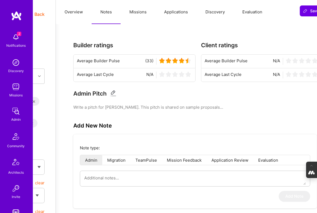
click at [38, 15] on span "Back" at bounding box center [39, 14] width 10 height 7
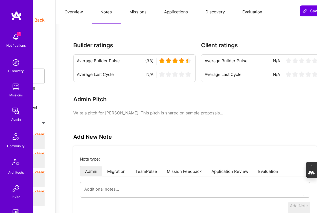
type textarea "x"
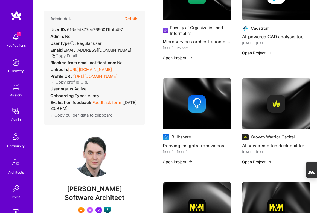
scroll to position [281, 0]
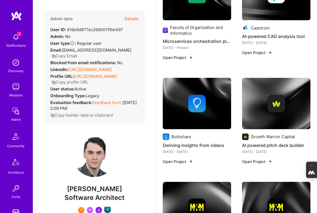
click at [199, 100] on img at bounding box center [196, 103] width 17 height 17
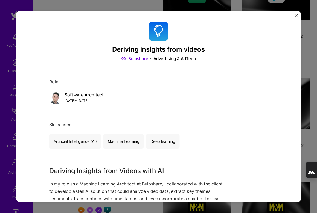
click at [140, 58] on link "Bulbshare" at bounding box center [134, 59] width 27 height 6
click at [291, 15] on img "Close" at bounding box center [296, 15] width 3 height 3
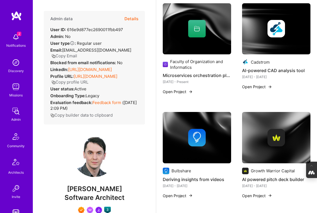
scroll to position [241, 0]
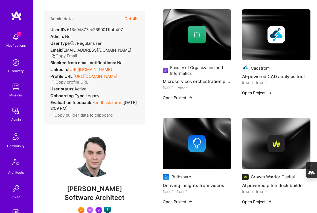
click at [277, 37] on img at bounding box center [275, 34] width 17 height 17
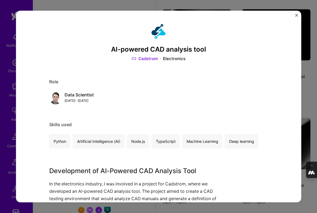
click at [151, 57] on link "Cadstrom" at bounding box center [144, 59] width 26 height 6
click at [295, 15] on img "Close" at bounding box center [296, 15] width 3 height 3
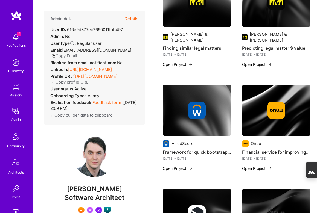
scroll to position [497, 0]
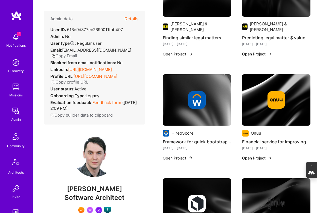
click at [206, 105] on img at bounding box center [196, 99] width 68 height 51
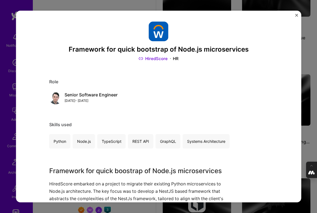
click at [302, 104] on div "Framework for quick bootstrap of Node.js microservices HiredScore HR Role Senio…" at bounding box center [158, 106] width 317 height 213
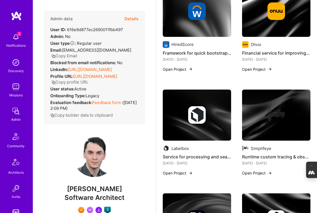
scroll to position [588, 0]
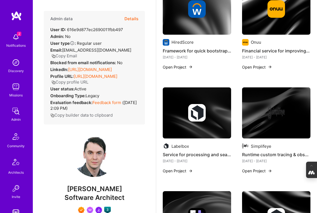
click at [166, 143] on img at bounding box center [165, 146] width 7 height 7
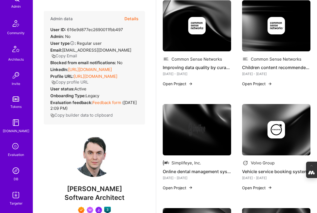
scroll to position [116, 0]
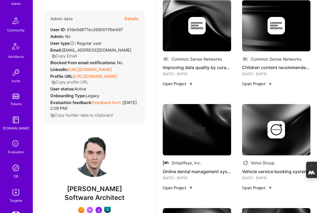
click at [14, 171] on img at bounding box center [15, 167] width 11 height 11
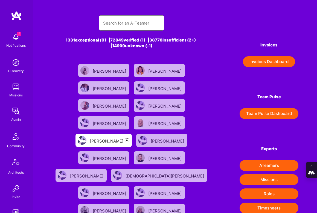
click at [128, 27] on input "text" at bounding box center [131, 23] width 57 height 14
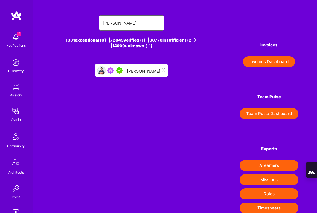
type input "jonathan poor"
click at [143, 67] on div "Jonathan Poor [1]" at bounding box center [146, 70] width 39 height 7
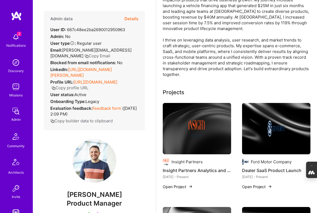
scroll to position [80, 0]
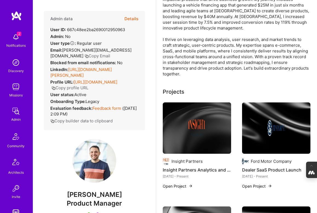
click at [181, 131] on div at bounding box center [196, 127] width 68 height 17
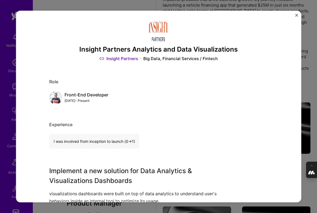
click at [309, 72] on div "Insight Partners Analytics and Data Visualizations Insight Partners Big Data, F…" at bounding box center [158, 106] width 317 height 213
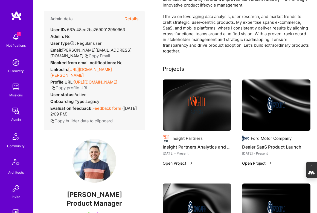
scroll to position [107, 0]
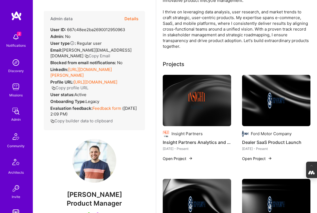
click at [269, 105] on img at bounding box center [275, 100] width 17 height 17
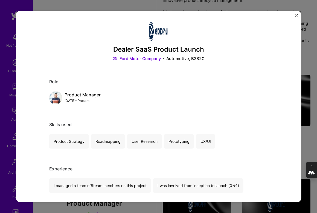
click at [311, 125] on div "Dealer SaaS Product Launch Ford Motor Company Automotive, B2B2C Role Product Ma…" at bounding box center [158, 106] width 317 height 213
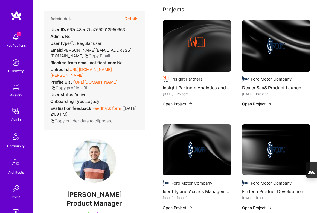
scroll to position [170, 0]
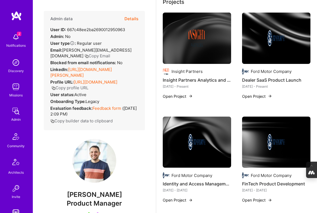
click at [212, 144] on div at bounding box center [196, 141] width 68 height 17
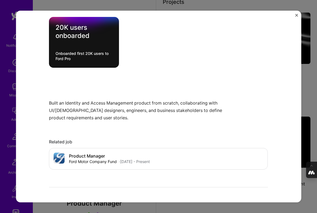
scroll to position [200, 0]
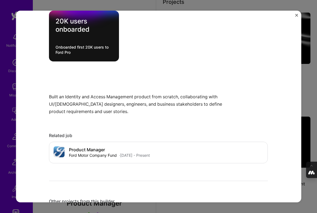
click at [307, 113] on div "Identity and Access Management System Ford Motor Company B2B2C, B2B Role Produc…" at bounding box center [158, 106] width 317 height 213
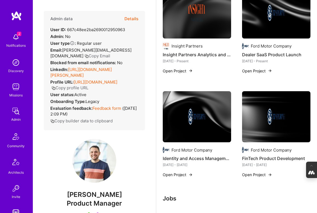
scroll to position [198, 0]
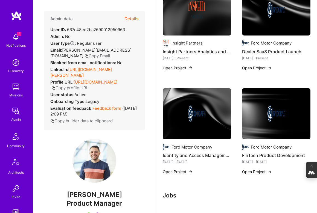
click at [276, 123] on img at bounding box center [276, 113] width 68 height 51
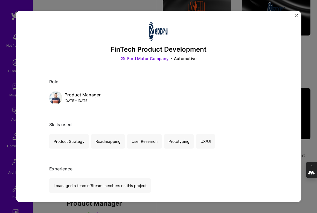
click at [310, 72] on div "FinTech Product Development Ford Motor Company Automotive Role Product Manager …" at bounding box center [158, 106] width 317 height 213
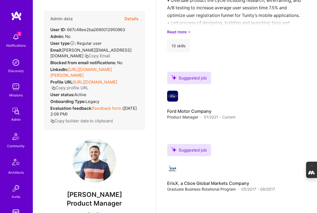
scroll to position [649, 0]
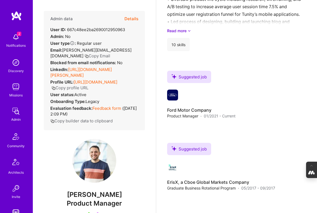
click at [132, 18] on button "Details" at bounding box center [131, 19] width 14 height 16
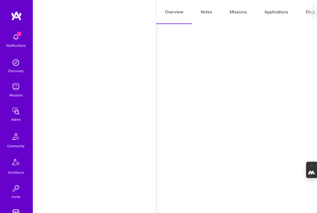
click at [202, 12] on button "Notes" at bounding box center [206, 12] width 29 height 24
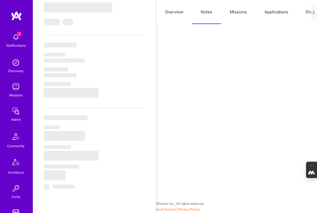
type textarea "x"
select select "Right Now"
select select "5"
select select "7"
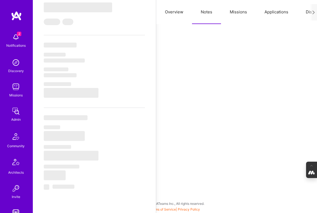
select select "7"
select select "US"
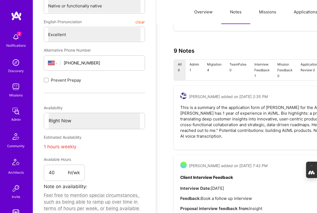
scroll to position [182, 0]
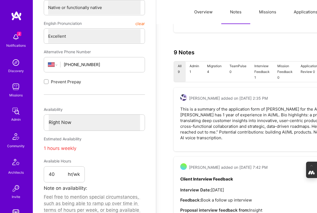
click at [10, 82] on link "Missions" at bounding box center [16, 89] width 34 height 17
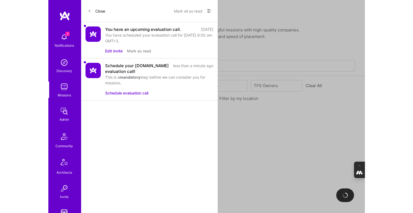
scroll to position [182, 0]
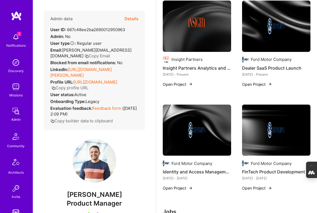
click at [128, 17] on button "Details" at bounding box center [131, 19] width 14 height 16
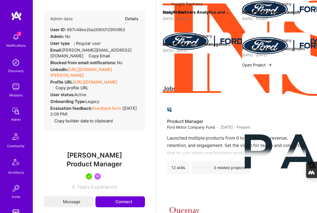
type textarea "x"
select select "5"
select select "7"
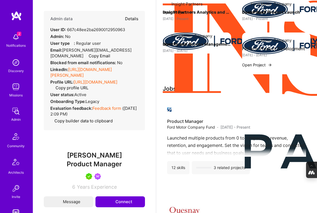
select select "US"
select select "Right Now"
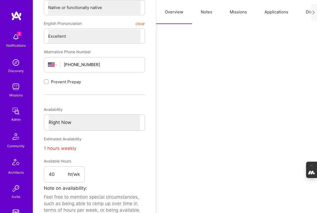
click at [208, 11] on button "Notes" at bounding box center [206, 12] width 29 height 24
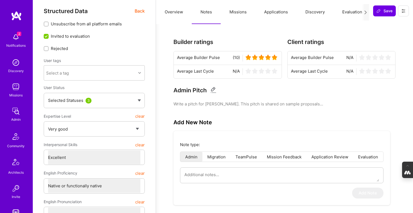
scroll to position [0, 0]
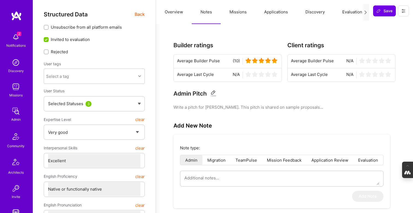
click at [237, 11] on button "Missions" at bounding box center [238, 12] width 35 height 24
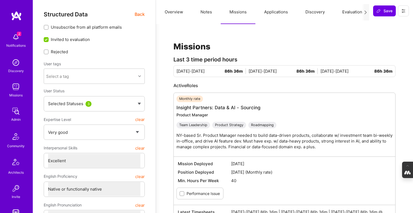
click at [206, 10] on button "Notes" at bounding box center [206, 12] width 29 height 24
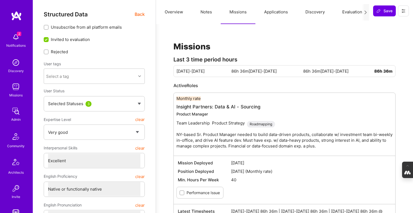
type textarea "x"
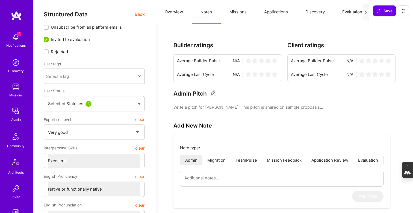
click at [175, 13] on button "Overview" at bounding box center [174, 12] width 36 height 24
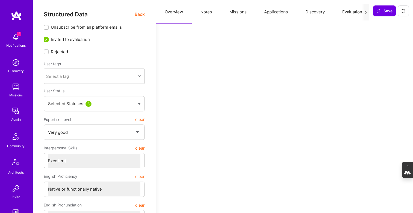
click at [138, 14] on span "Back" at bounding box center [140, 14] width 10 height 7
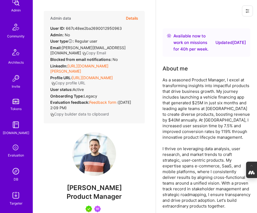
scroll to position [111, 0]
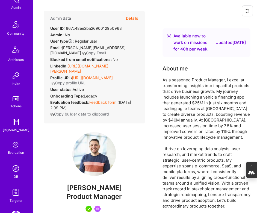
click at [15, 171] on img at bounding box center [15, 168] width 11 height 11
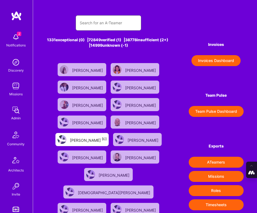
click at [90, 23] on input "text" at bounding box center [108, 22] width 57 height 13
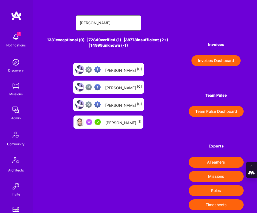
type input "rob shapiro"
click at [115, 120] on div "Rob Shapiro [1]" at bounding box center [123, 122] width 36 height 6
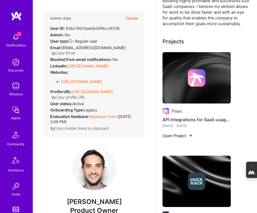
scroll to position [208, 0]
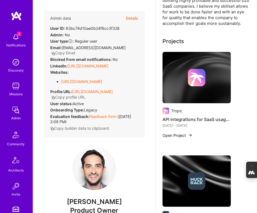
click at [184, 93] on img at bounding box center [196, 77] width 68 height 51
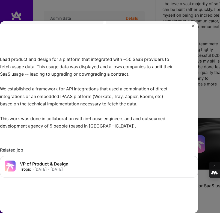
scroll to position [209, 0]
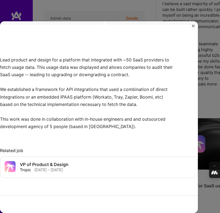
click at [198, 87] on div "Lead product and design for a platform that integrated with ~50 SaaS providers …" at bounding box center [99, 86] width 198 height 88
click at [194, 26] on img "Close" at bounding box center [193, 26] width 3 height 3
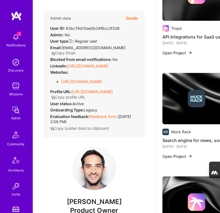
scroll to position [363, 0]
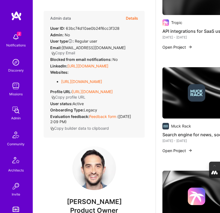
click at [168, 89] on img at bounding box center [196, 92] width 68 height 51
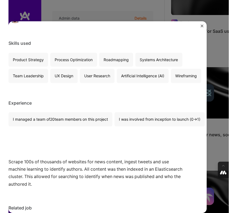
scroll to position [101, 0]
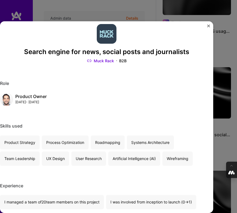
scroll to position [8, 0]
click at [222, 108] on div "Search engine for news, social posts and journalists Muck Rack B2B Role Product…" at bounding box center [118, 106] width 237 height 213
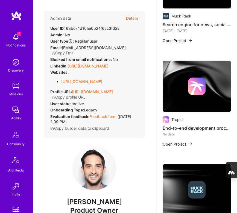
scroll to position [474, 0]
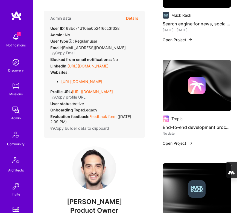
click at [181, 77] on div at bounding box center [196, 85] width 68 height 17
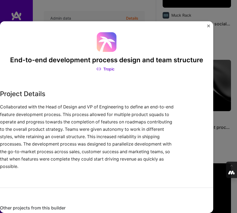
click at [232, 97] on div "End-to-end development process design and team structure Tropic Project Details…" at bounding box center [118, 106] width 237 height 213
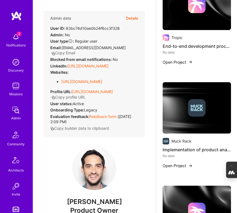
scroll to position [563, 0]
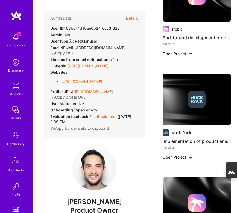
click at [180, 94] on div at bounding box center [196, 99] width 68 height 17
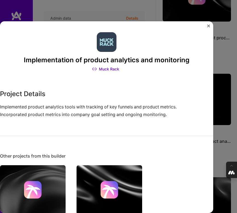
click at [228, 106] on div "Implementation of product analytics and monitoring Muck Rack Project Details Im…" at bounding box center [118, 106] width 237 height 213
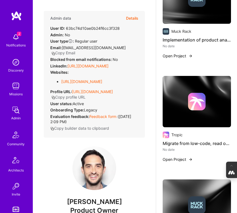
scroll to position [670, 0]
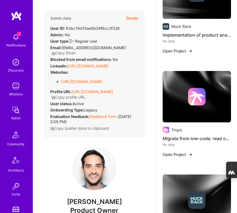
click at [212, 99] on img at bounding box center [196, 96] width 68 height 51
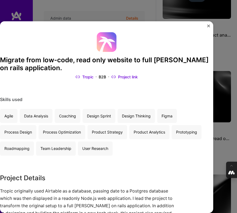
click at [229, 113] on div "Migrate from low-code, read only website to full stack ruby on rails applicatio…" at bounding box center [118, 106] width 237 height 213
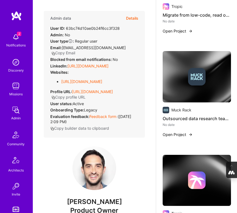
scroll to position [795, 0]
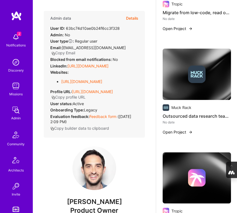
click at [190, 70] on div at bounding box center [196, 74] width 17 height 17
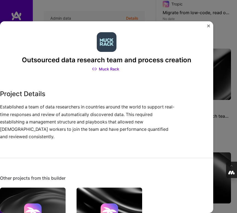
click at [226, 93] on div "Outsourced data research team and process creation Muck Rack Project Details Es…" at bounding box center [118, 106] width 237 height 213
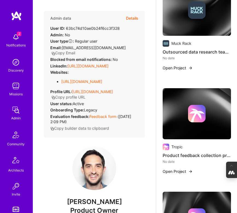
scroll to position [865, 0]
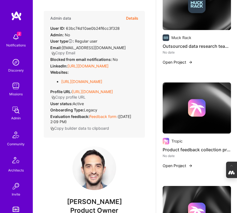
click at [206, 99] on div at bounding box center [196, 107] width 68 height 17
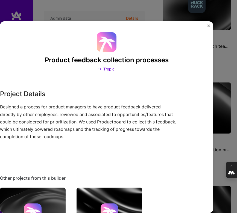
click at [232, 96] on div "Product feedback collection processes Tropic Project Details Designed a process…" at bounding box center [118, 106] width 237 height 213
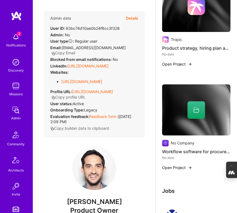
scroll to position [1078, 1]
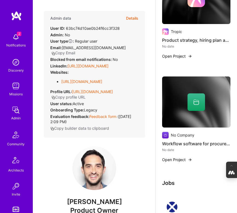
click at [218, 100] on img at bounding box center [196, 101] width 68 height 51
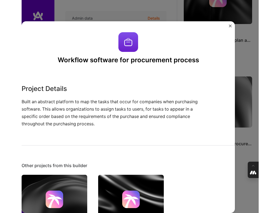
scroll to position [1078, 0]
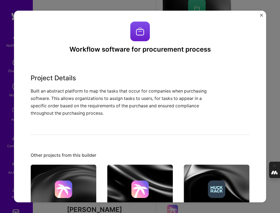
click at [274, 83] on div "Workflow software for procurement process Project Details Built an abstract pla…" at bounding box center [140, 106] width 280 height 213
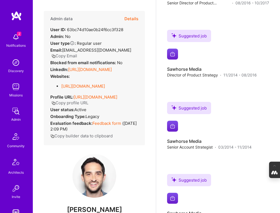
scroll to position [1453, 0]
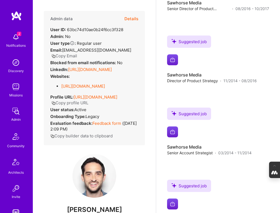
click at [133, 18] on button "Details" at bounding box center [131, 19] width 14 height 16
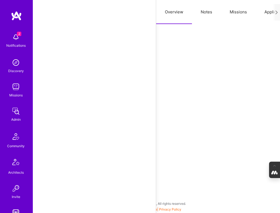
click at [208, 12] on button "Notes" at bounding box center [206, 12] width 29 height 24
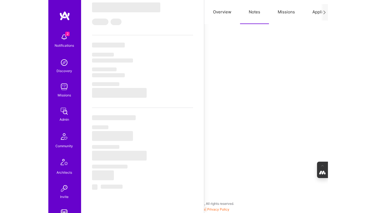
scroll to position [1072, 0]
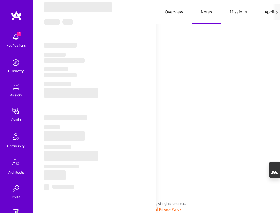
type textarea "x"
select select "Right Now"
select select "5"
select select "7"
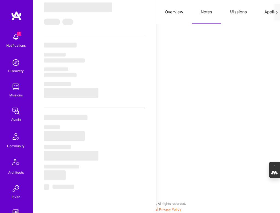
select select "7"
select select "US"
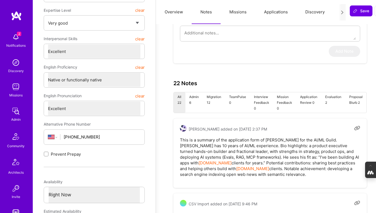
scroll to position [152, 0]
drag, startPoint x: 327, startPoint y: 168, endPoint x: 327, endPoint y: 171, distance: 3.0
click at [316, 171] on pre "This is a summary of the application form of Rob Shapiro for the AI/ML Guild. R…" at bounding box center [270, 156] width 180 height 40
copy pre "indexing open web news with semantic relevance."
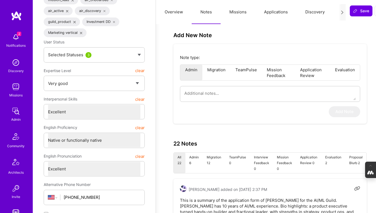
scroll to position [0, 0]
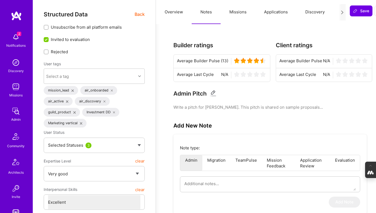
click at [141, 14] on span "Back" at bounding box center [140, 14] width 10 height 7
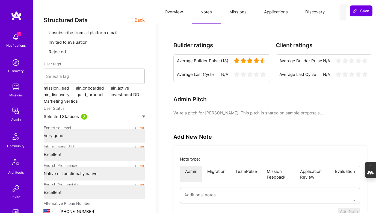
type textarea "x"
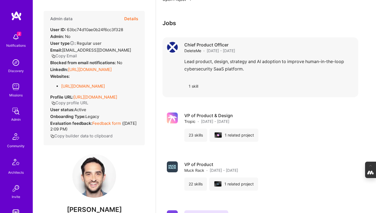
scroll to position [682, 0]
